Goal: Information Seeking & Learning: Learn about a topic

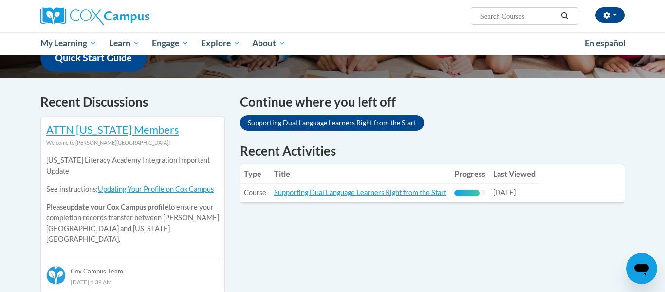
scroll to position [265, 0]
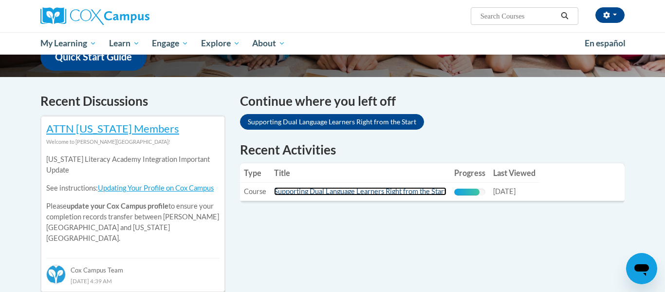
click at [345, 189] on link "Supporting Dual Language Learners Right from the Start" at bounding box center [360, 191] width 172 height 8
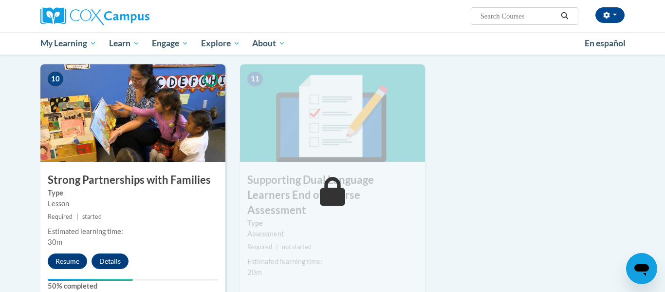
scroll to position [1071, 0]
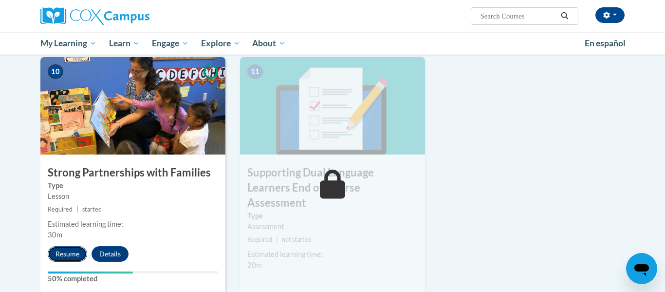
click at [59, 247] on button "Resume" at bounding box center [67, 254] width 39 height 16
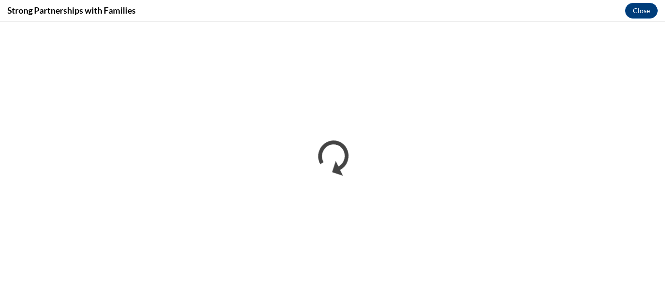
scroll to position [0, 0]
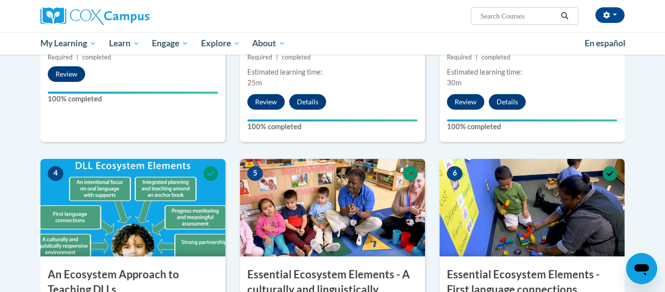
scroll to position [371, 0]
